Goal: Navigation & Orientation: Find specific page/section

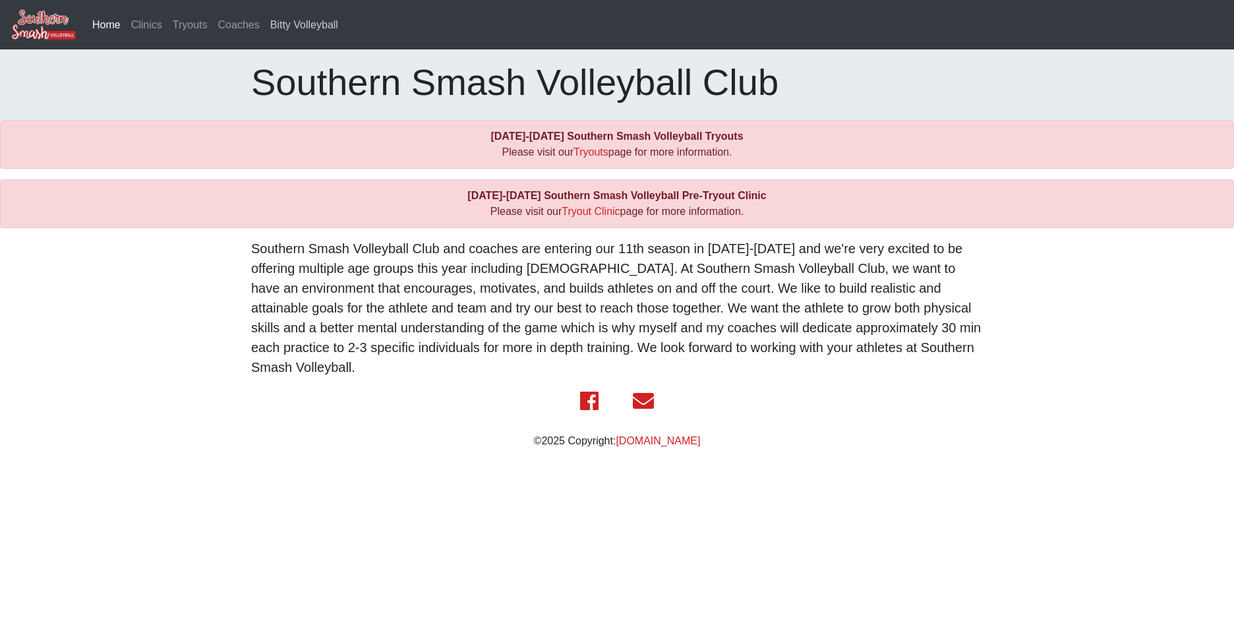
click at [299, 24] on link "Bitty Volleyball" at bounding box center [304, 25] width 78 height 26
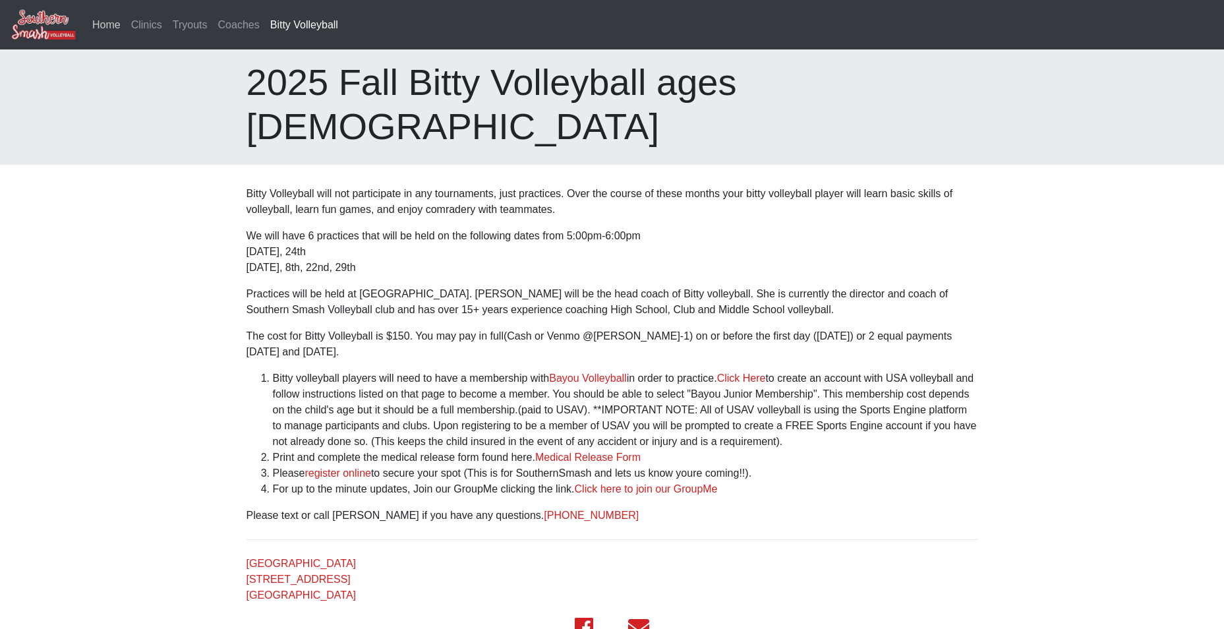
click at [113, 26] on link "Home" at bounding box center [106, 25] width 39 height 26
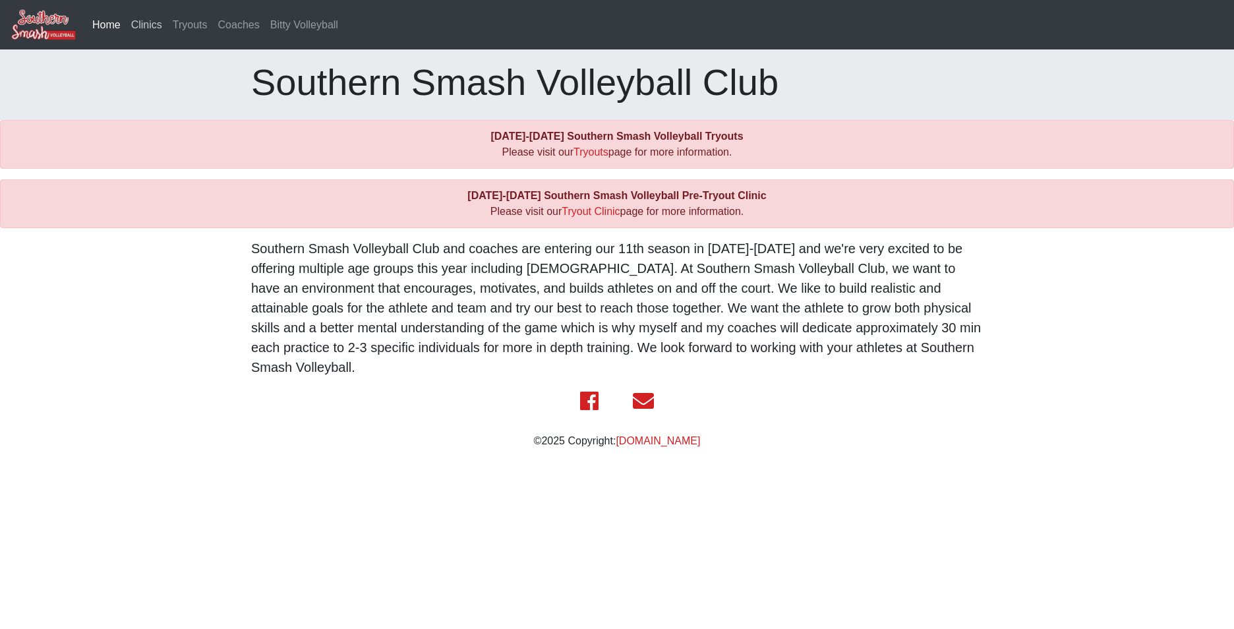
click at [142, 26] on link "Clinics" at bounding box center [147, 25] width 42 height 26
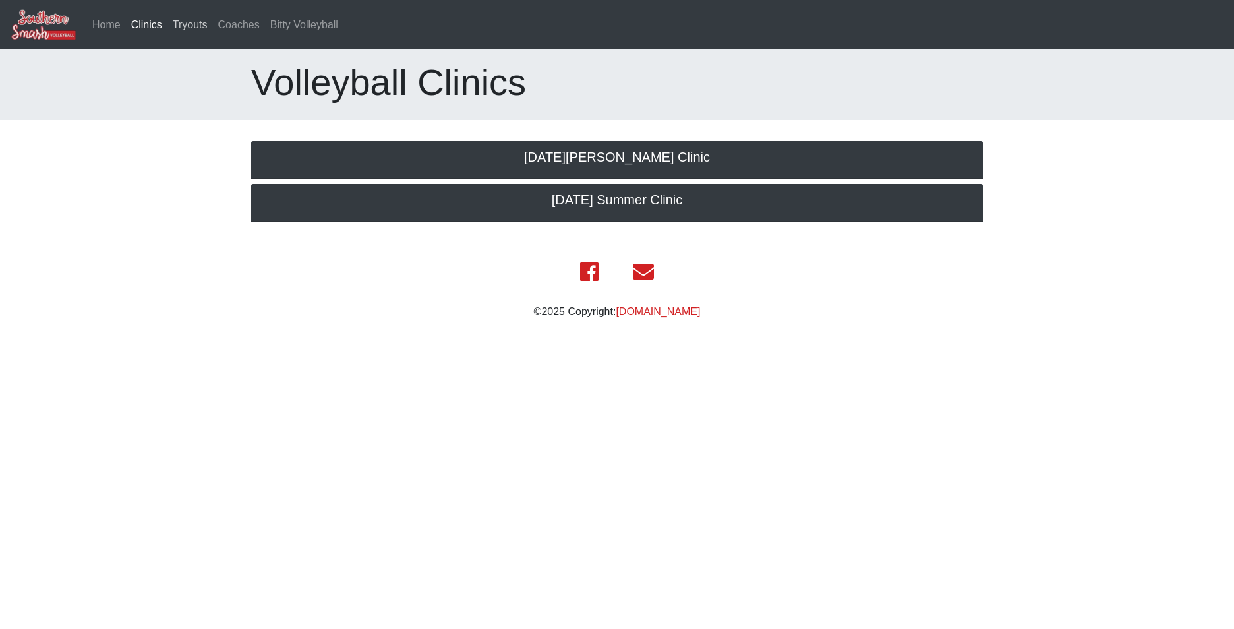
click at [188, 25] on link "Tryouts" at bounding box center [189, 25] width 45 height 26
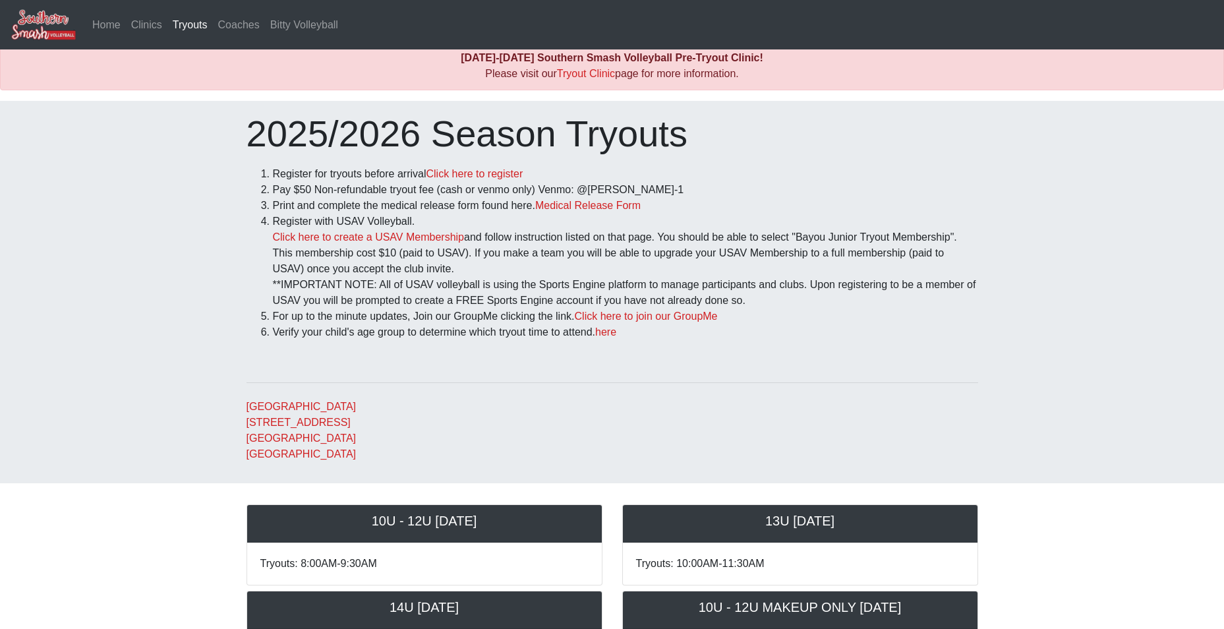
scroll to position [3, 0]
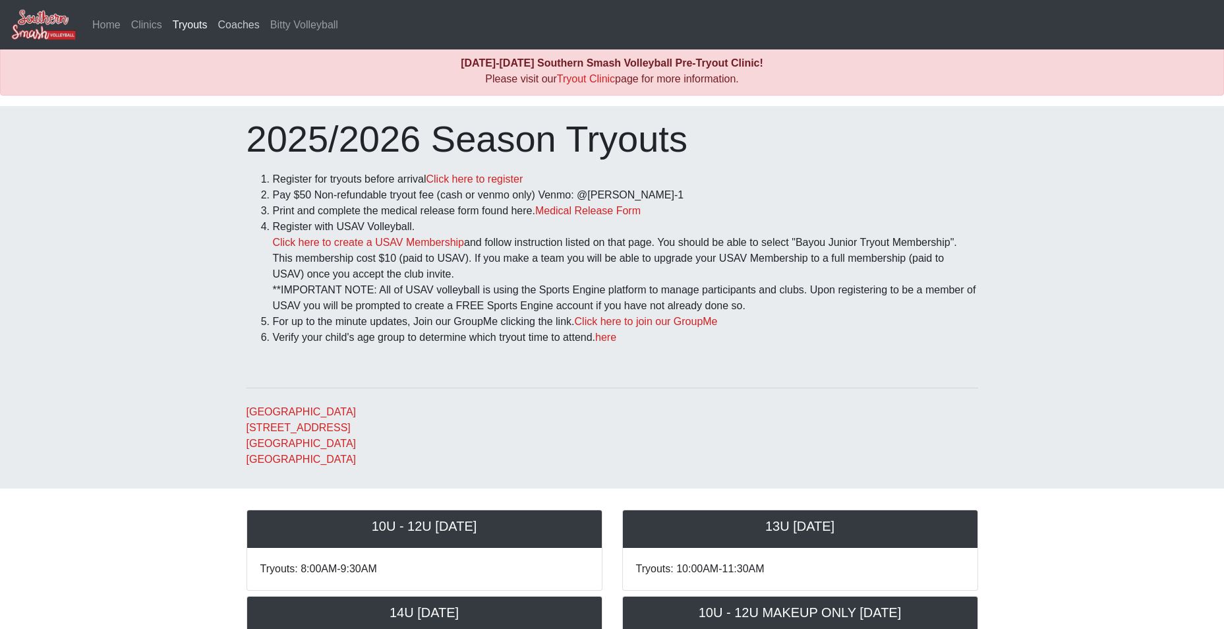
click at [237, 23] on link "Coaches" at bounding box center [239, 25] width 52 height 26
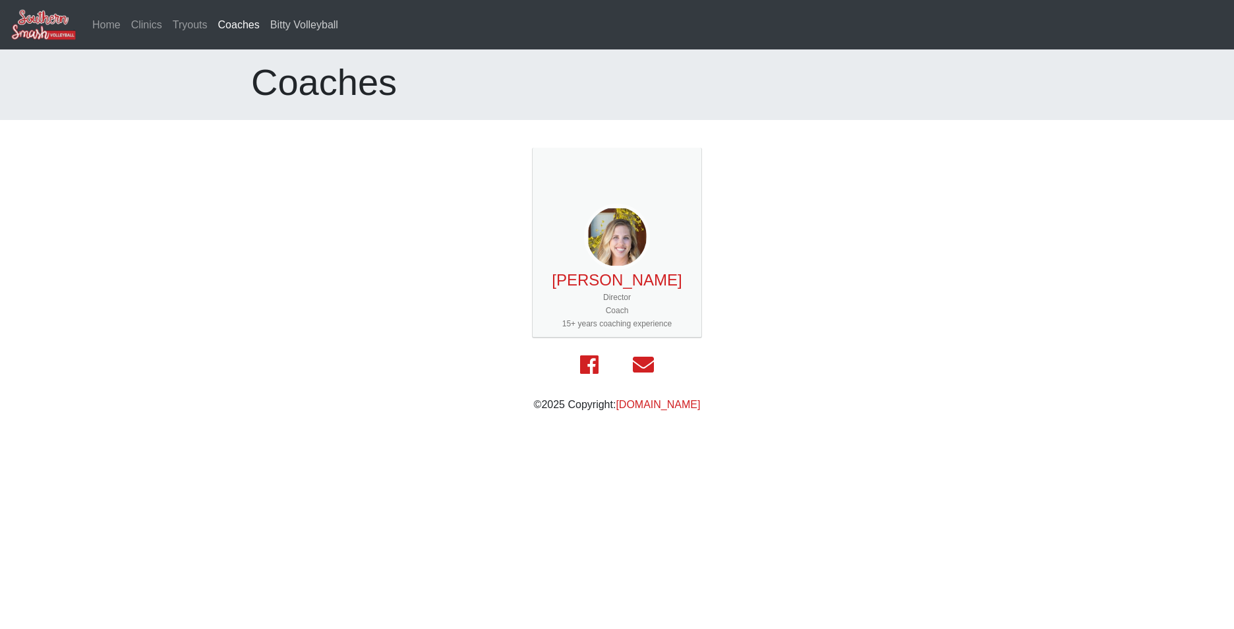
click at [282, 22] on link "Bitty Volleyball" at bounding box center [304, 25] width 78 height 26
